Goal: Task Accomplishment & Management: Complete application form

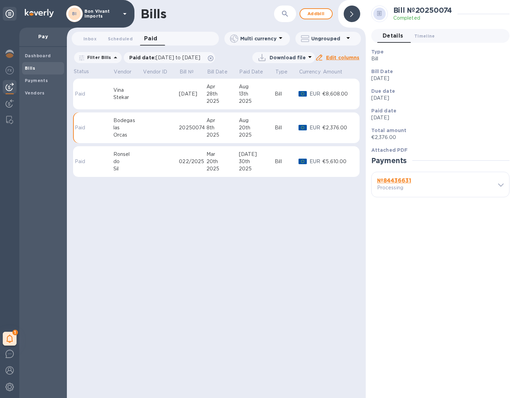
scroll to position [0, 0]
click at [318, 14] on span "Add bill" at bounding box center [316, 14] width 21 height 8
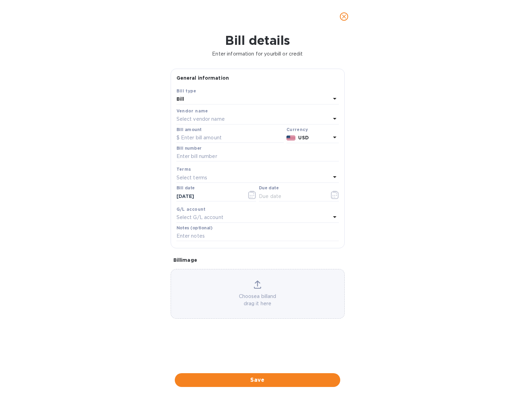
click at [219, 119] on p "Select vendor name" at bounding box center [201, 119] width 48 height 7
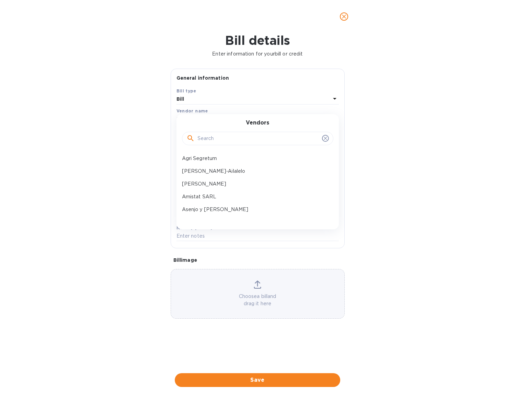
click at [219, 139] on input "text" at bounding box center [259, 139] width 122 height 10
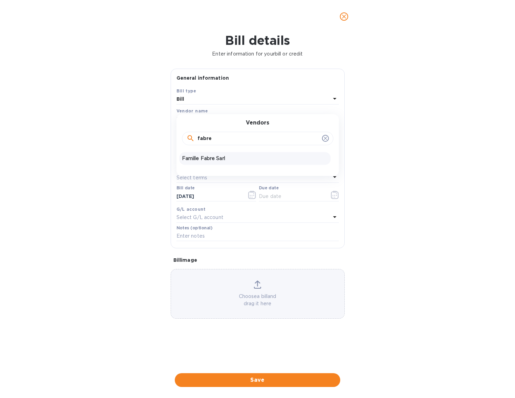
type input "fabre"
click at [223, 159] on p "Famille Fabre Sarl" at bounding box center [255, 158] width 146 height 7
click at [214, 137] on input "text" at bounding box center [230, 138] width 107 height 10
type input "5,605.20"
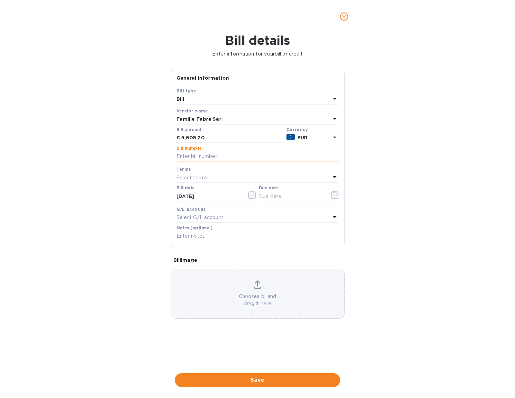
click at [229, 159] on input "text" at bounding box center [258, 156] width 162 height 10
type input "251563"
click at [249, 194] on icon "button" at bounding box center [252, 195] width 8 height 8
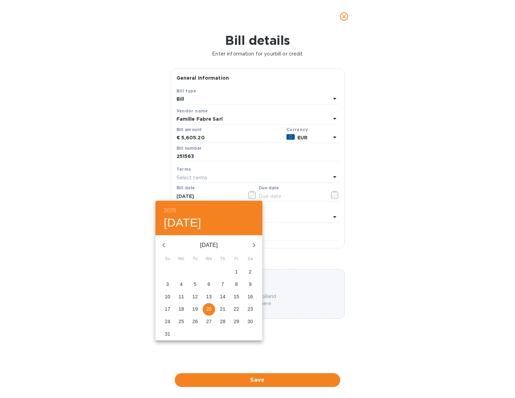
click at [165, 244] on icon "button" at bounding box center [164, 245] width 8 height 8
click at [165, 245] on icon "button" at bounding box center [164, 245] width 8 height 8
click at [195, 284] on p "8" at bounding box center [195, 284] width 3 height 7
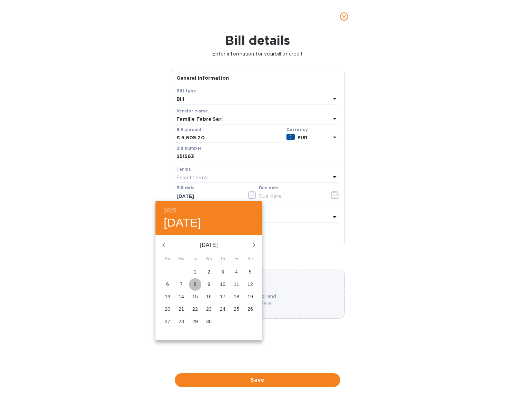
type input "[DATE]"
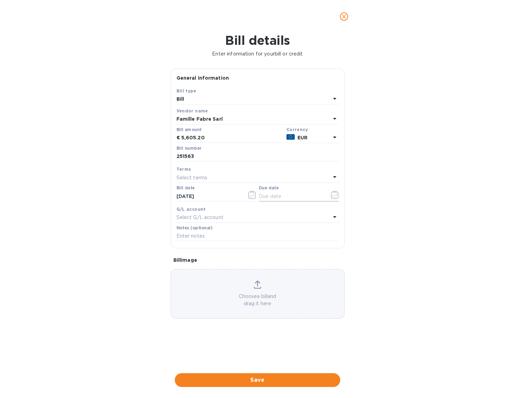
click at [337, 195] on icon "button" at bounding box center [335, 195] width 8 height 8
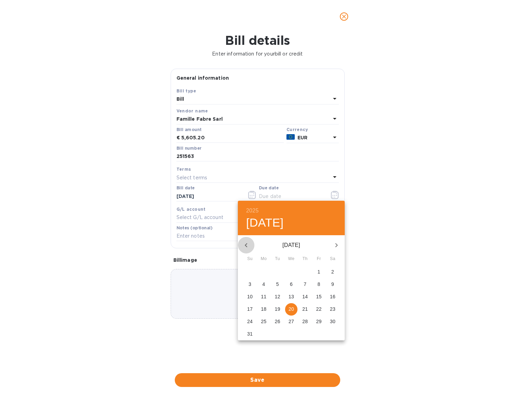
click at [246, 245] on icon "button" at bounding box center [246, 245] width 8 height 8
click at [247, 245] on icon "button" at bounding box center [246, 245] width 8 height 8
click at [252, 282] on span "8" at bounding box center [250, 284] width 12 height 7
type input "[DATE]"
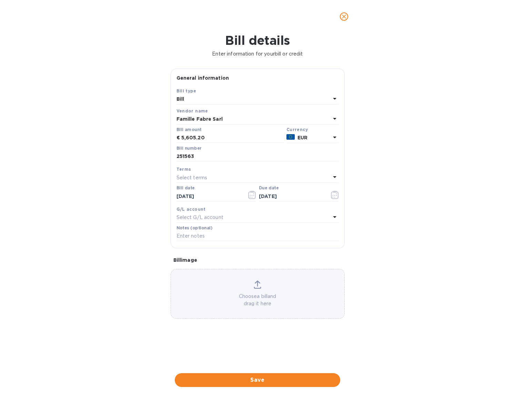
click at [252, 293] on p "Choose a bill and drag it here" at bounding box center [258, 300] width 174 height 14
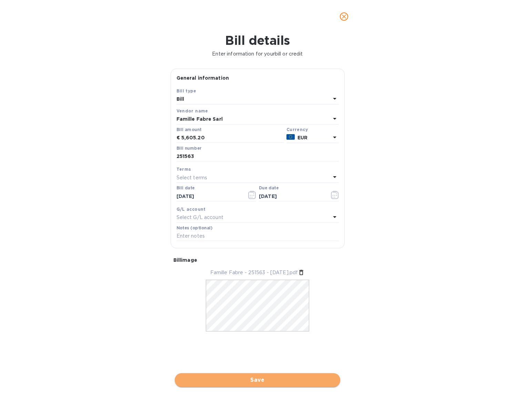
click at [309, 376] on span "Save" at bounding box center [257, 380] width 155 height 8
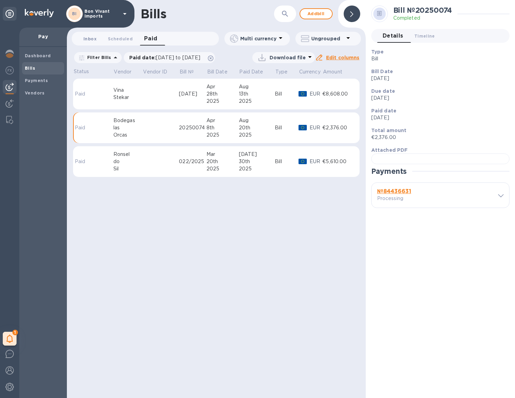
click at [88, 40] on span "Inbox 0" at bounding box center [89, 38] width 13 height 7
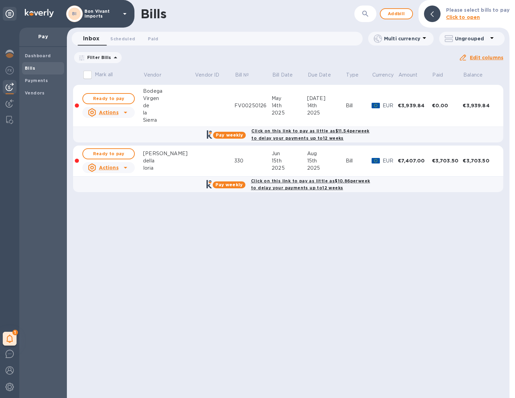
click at [0, 0] on span "[DATE] to [DATE]" at bounding box center [0, 0] width 0 height 0
click at [0, 0] on icon "button" at bounding box center [0, 0] width 0 height 0
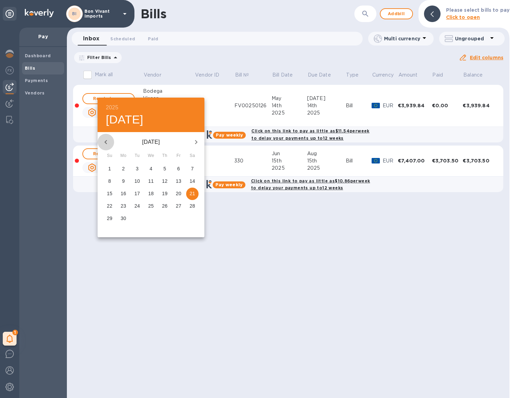
click at [106, 142] on icon "button" at bounding box center [106, 142] width 8 height 8
click at [164, 168] on p "1" at bounding box center [165, 168] width 3 height 7
type input "[DATE]"
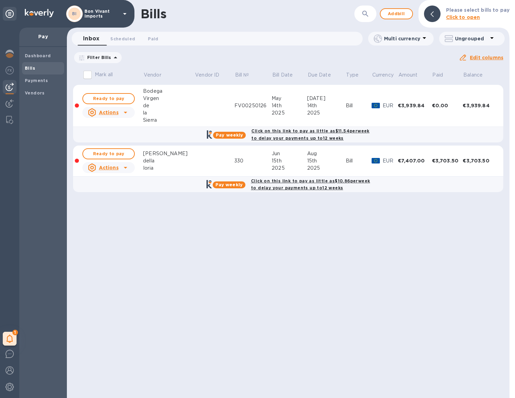
click at [0, 0] on u "Apply" at bounding box center [0, 0] width 0 height 0
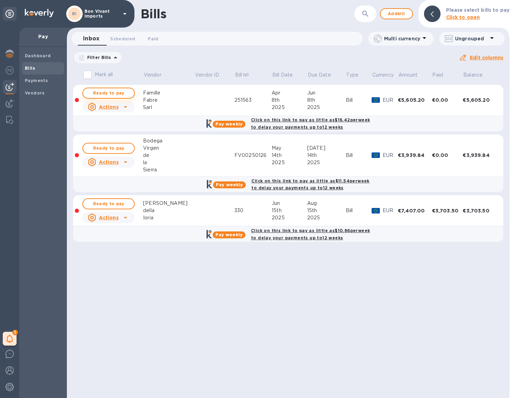
click at [107, 92] on span "Ready to pay" at bounding box center [109, 93] width 40 height 8
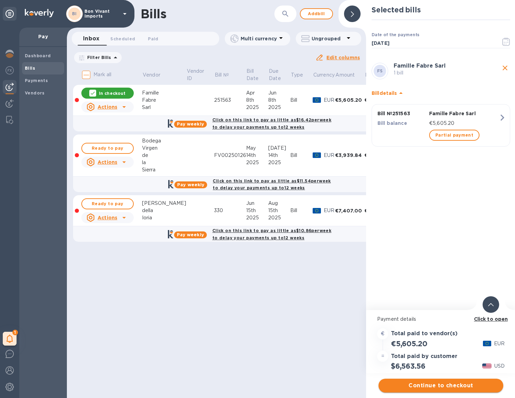
click at [452, 385] on span "Continue to checkout" at bounding box center [441, 386] width 114 height 8
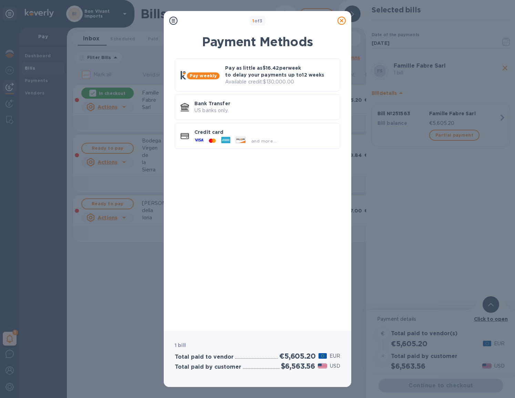
click at [452, 385] on div "1 of 3 Payment Methods Pay weekly Pay as little as $16.42 per week to delay you…" at bounding box center [257, 199] width 515 height 398
click at [256, 112] on p "US banks only." at bounding box center [265, 110] width 140 height 7
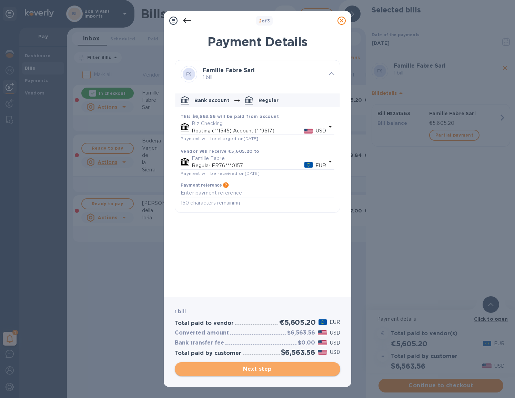
click at [284, 368] on span "Next step" at bounding box center [257, 369] width 155 height 8
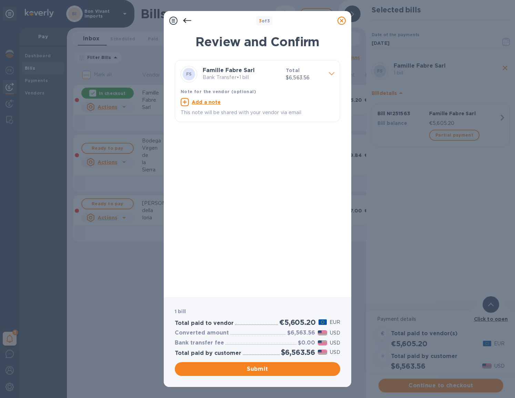
click at [211, 101] on u "Add a note" at bounding box center [206, 102] width 29 height 6
click at [208, 103] on textarea at bounding box center [252, 103] width 143 height 6
type textarea "Factura 251563"
click at [308, 371] on span "Submit" at bounding box center [257, 369] width 155 height 8
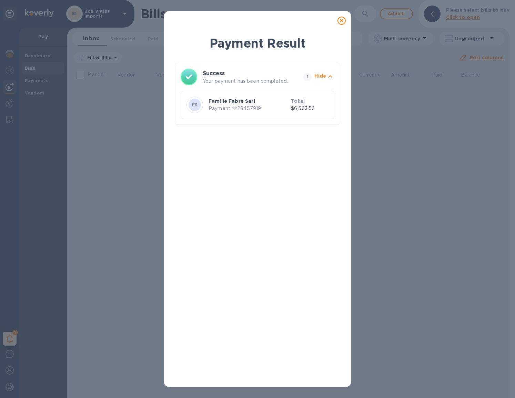
click at [343, 20] on icon at bounding box center [342, 21] width 8 height 8
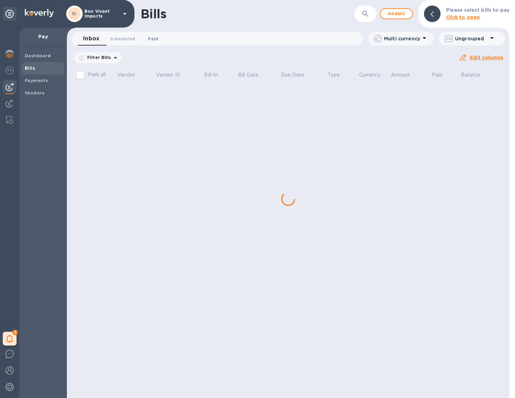
click at [158, 38] on span "Paid 0" at bounding box center [153, 38] width 10 height 7
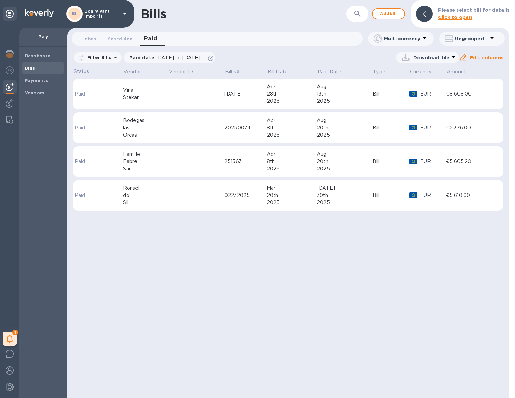
click at [165, 165] on div "Sarl" at bounding box center [145, 168] width 45 height 7
